Goal: Find specific page/section: Find specific page/section

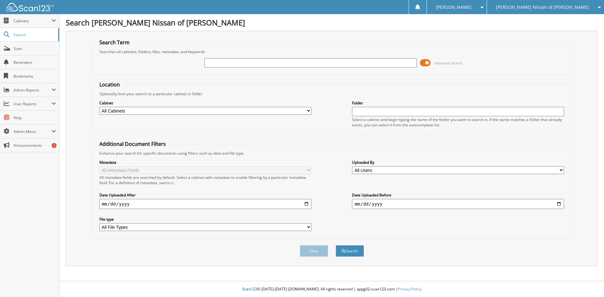
click at [268, 63] on input "text" at bounding box center [310, 62] width 212 height 9
click at [547, 8] on span "[PERSON_NAME] Nissan of [PERSON_NAME]" at bounding box center [542, 7] width 93 height 4
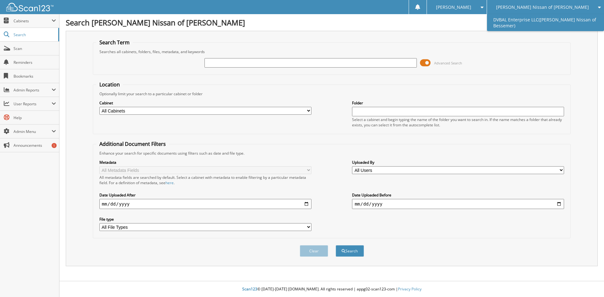
click at [543, 25] on link "DVBAL Enterprise LLC([PERSON_NAME] Nissan of Bessemer)" at bounding box center [545, 22] width 117 height 17
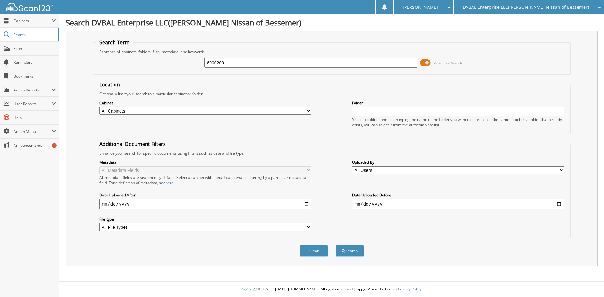
type input "6000200"
click at [335, 245] on button "Search" at bounding box center [349, 251] width 28 height 12
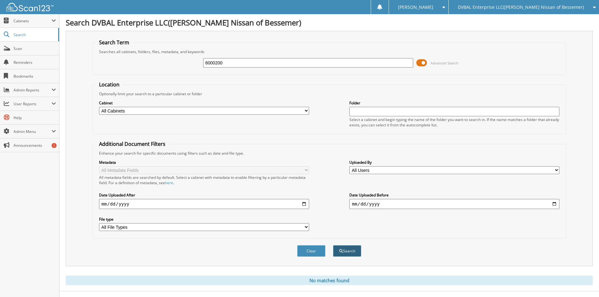
click at [344, 252] on button "Search" at bounding box center [347, 251] width 28 height 12
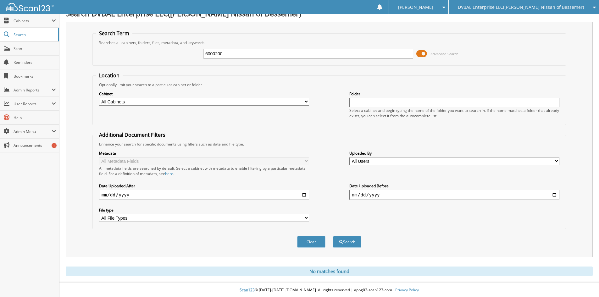
scroll to position [10, 0]
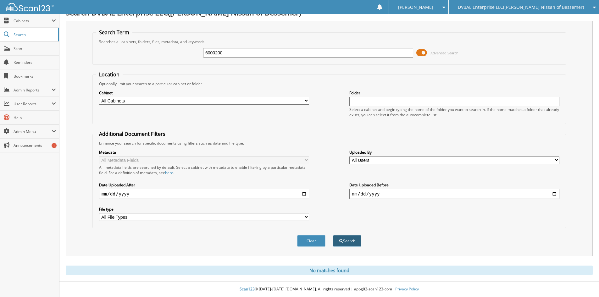
click at [353, 243] on button "Search" at bounding box center [347, 241] width 28 height 12
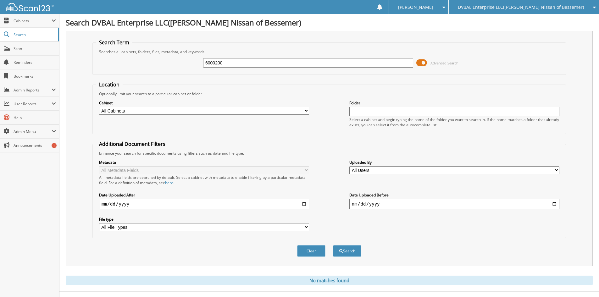
click at [350, 243] on div "Clear Search" at bounding box center [328, 250] width 473 height 25
click at [345, 252] on button "Search" at bounding box center [347, 251] width 28 height 12
